Goal: Transaction & Acquisition: Download file/media

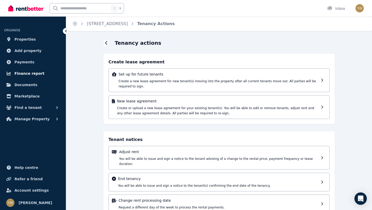
click at [33, 73] on span "Finance report" at bounding box center [29, 73] width 30 height 6
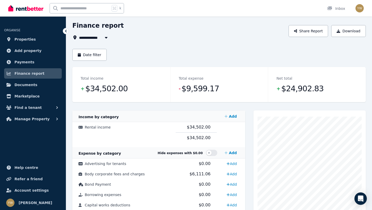
scroll to position [16, 0]
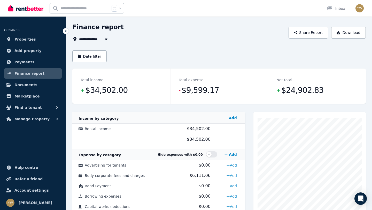
click at [104, 35] on div "**********" at bounding box center [178, 32] width 213 height 19
click at [105, 40] on icon "button" at bounding box center [106, 39] width 5 height 4
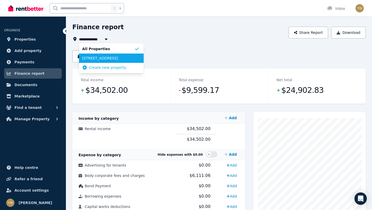
click at [105, 59] on span "[STREET_ADDRESS]" at bounding box center [108, 58] width 52 height 5
type input "**********"
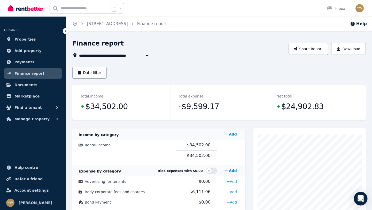
click at [363, 196] on div "Open Intercom Messenger" at bounding box center [361, 199] width 14 height 14
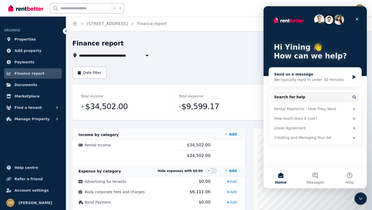
click at [344, 74] on div "Send us a message" at bounding box center [312, 74] width 76 height 5
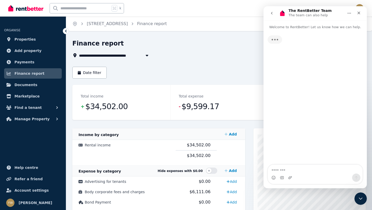
click at [294, 168] on textarea "Message…" at bounding box center [315, 169] width 95 height 9
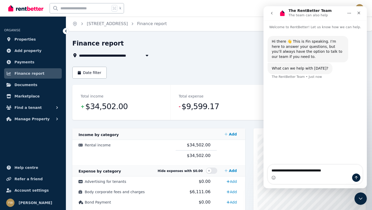
type textarea "**********"
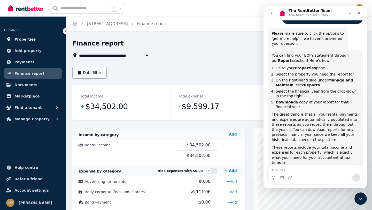
scroll to position [87, 0]
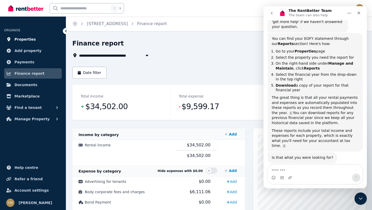
click at [25, 35] on link "Properties" at bounding box center [33, 39] width 58 height 10
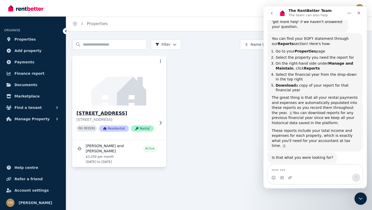
click at [141, 107] on div "[STREET_ADDRESS] PID 361533 Residential Rental" at bounding box center [119, 122] width 94 height 34
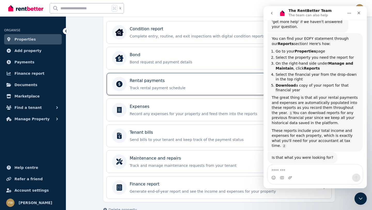
scroll to position [180, 0]
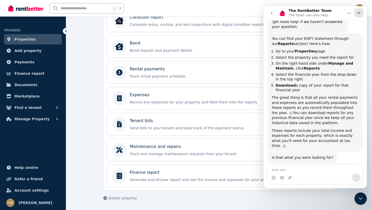
click at [358, 12] on icon "Close" at bounding box center [358, 13] width 3 height 3
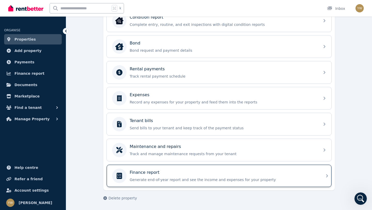
click at [277, 174] on div "Finance report" at bounding box center [223, 172] width 187 height 6
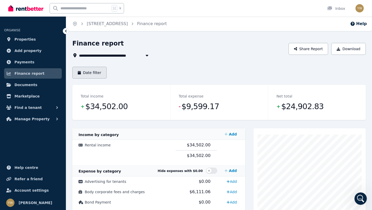
click at [83, 77] on button "Date filter" at bounding box center [89, 73] width 34 height 12
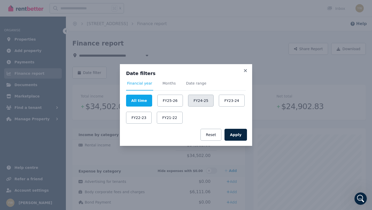
click at [198, 98] on button "FY24-25" at bounding box center [201, 101] width 26 height 12
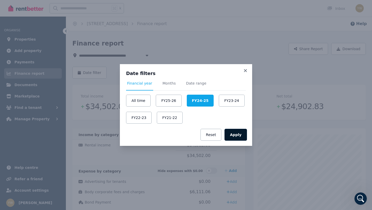
click at [239, 132] on button "Apply" at bounding box center [235, 135] width 22 height 12
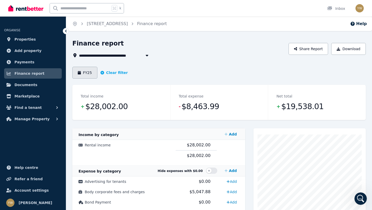
click at [86, 73] on button "FY25" at bounding box center [84, 73] width 25 height 12
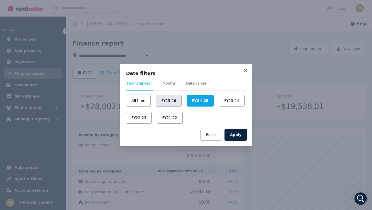
click at [170, 101] on button "FY25-26" at bounding box center [169, 101] width 26 height 12
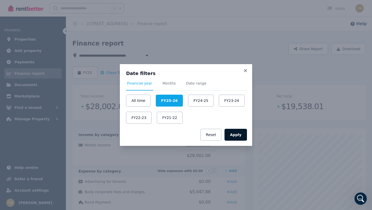
click at [238, 133] on button "Apply" at bounding box center [235, 135] width 22 height 12
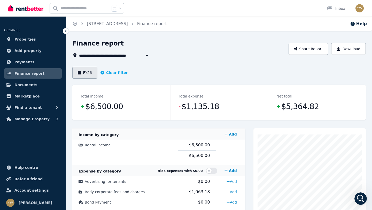
click at [83, 74] on button "FY26" at bounding box center [84, 73] width 25 height 12
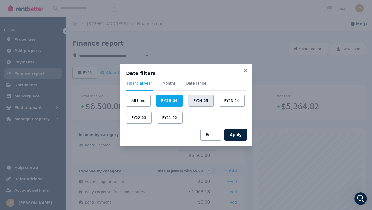
click at [194, 96] on button "FY24-25" at bounding box center [201, 101] width 26 height 12
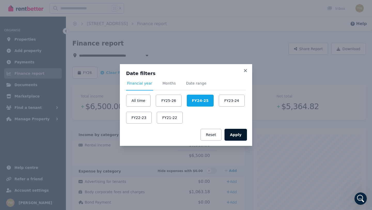
click at [241, 135] on button "Apply" at bounding box center [235, 135] width 22 height 12
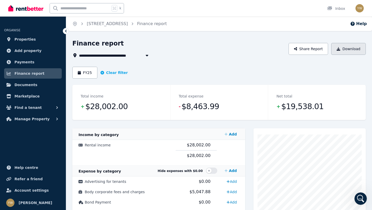
click at [354, 46] on button "Download" at bounding box center [348, 49] width 35 height 12
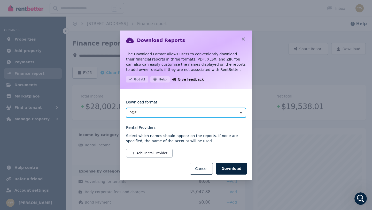
click at [160, 114] on span "PDF" at bounding box center [182, 112] width 106 height 5
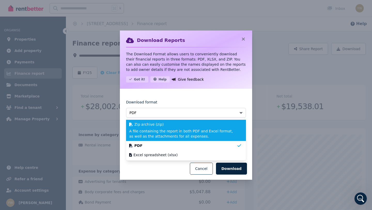
click at [163, 129] on span "A file containing the report in both PDF and Excel format, as well as the attac…" at bounding box center [182, 133] width 107 height 10
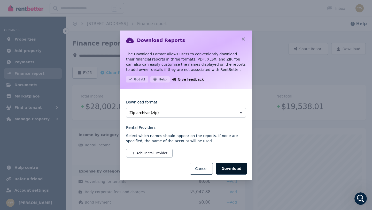
click at [231, 171] on button "Download" at bounding box center [231, 168] width 31 height 12
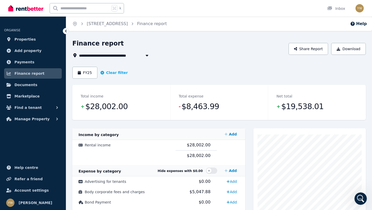
click at [360, 2] on div "Open user menu" at bounding box center [357, 8] width 11 height 17
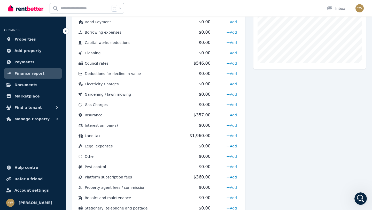
scroll to position [182, 0]
